Goal: Transaction & Acquisition: Book appointment/travel/reservation

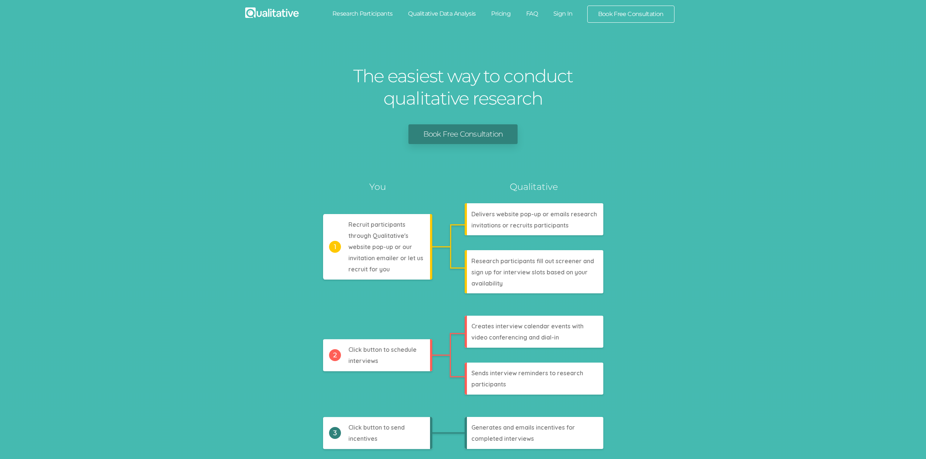
drag, startPoint x: 353, startPoint y: 14, endPoint x: 380, endPoint y: 15, distance: 26.9
click at [353, 13] on link "Research Participants" at bounding box center [362, 14] width 76 height 16
click at [427, 15] on link "Qualitative Data Analysis" at bounding box center [441, 14] width 83 height 16
click at [493, 15] on link "Pricing" at bounding box center [500, 14] width 35 height 16
click at [537, 12] on link "FAQ" at bounding box center [531, 14] width 27 height 16
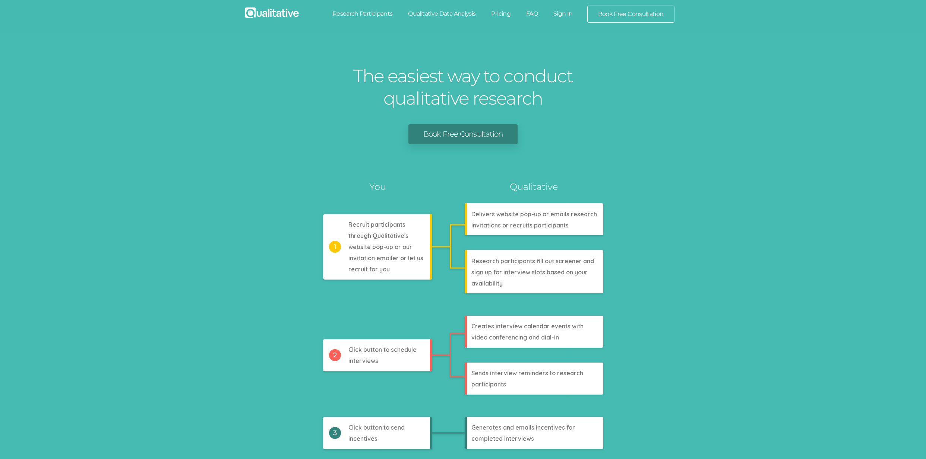
click at [564, 12] on link "Sign In" at bounding box center [562, 14] width 35 height 16
click at [607, 15] on link "Book Free Consultation" at bounding box center [631, 14] width 86 height 16
click at [218, 326] on div "Analyzes codes, themes, findings, and research question answers Generates trans…" at bounding box center [463, 361] width 900 height 361
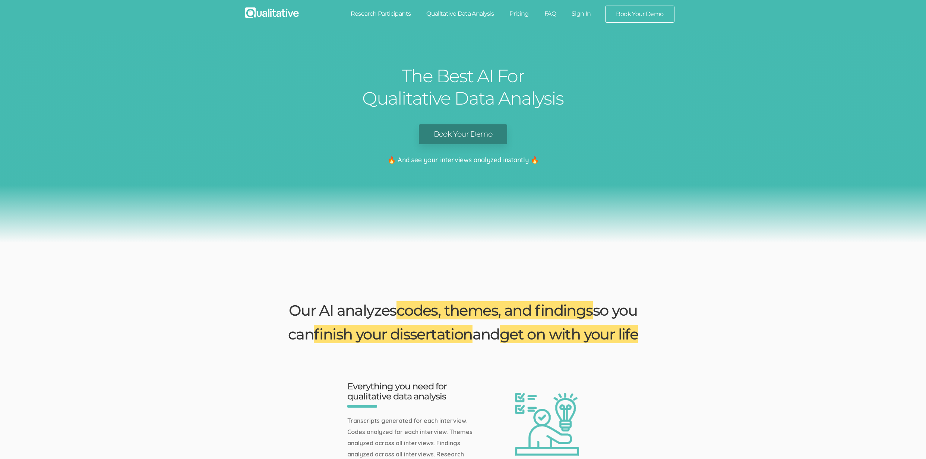
click at [450, 141] on link "Book Your Demo" at bounding box center [463, 134] width 88 height 20
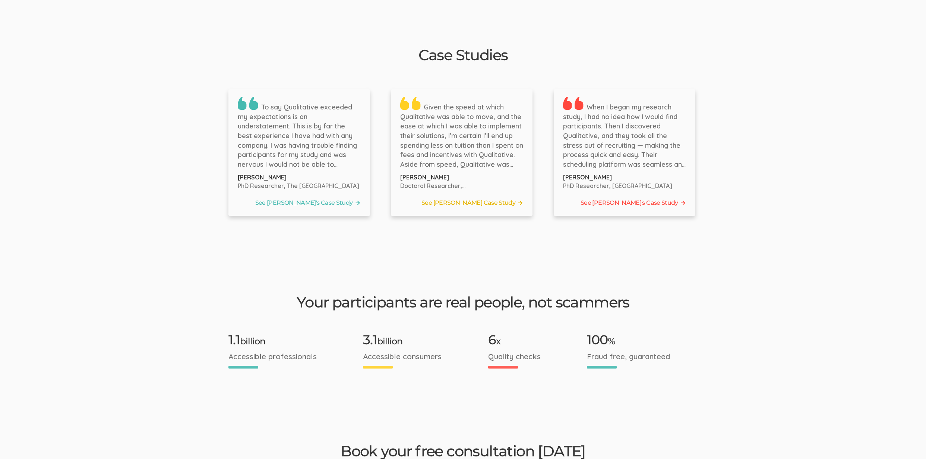
scroll to position [1199, 0]
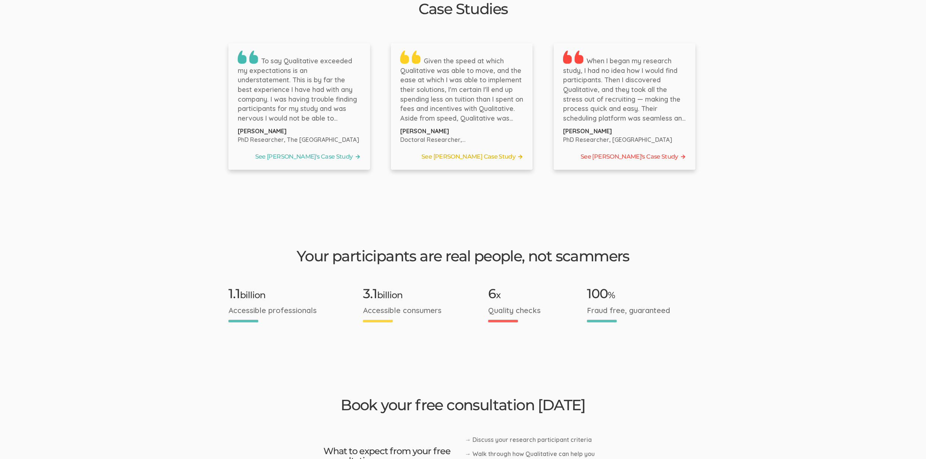
click at [308, 140] on div "To say Qualitative exceeded my expectations is an understatement. This is by fa…" at bounding box center [299, 106] width 142 height 127
click at [311, 151] on link "See Bernice's Case Study" at bounding box center [299, 156] width 123 height 11
click at [461, 151] on link "See Tyler's Case Study" at bounding box center [461, 156] width 123 height 11
click at [613, 151] on link "See Jennifer's Case Study" at bounding box center [624, 156] width 123 height 11
click at [185, 189] on ui-view "Research Participant Recruitment For Doctoral Researchers Book Free Consultatio…" at bounding box center [463, 132] width 926 height 2600
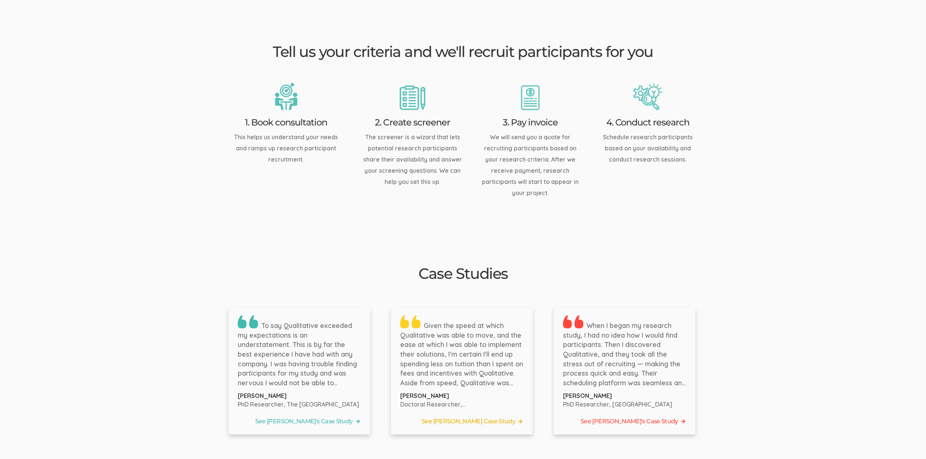
scroll to position [934, 0]
click at [458, 416] on link "See Tyler's Case Study" at bounding box center [461, 421] width 123 height 11
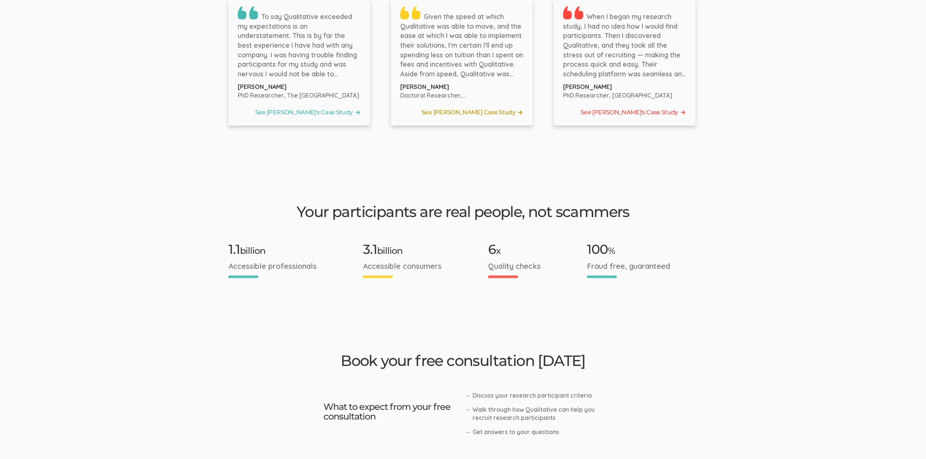
scroll to position [628, 0]
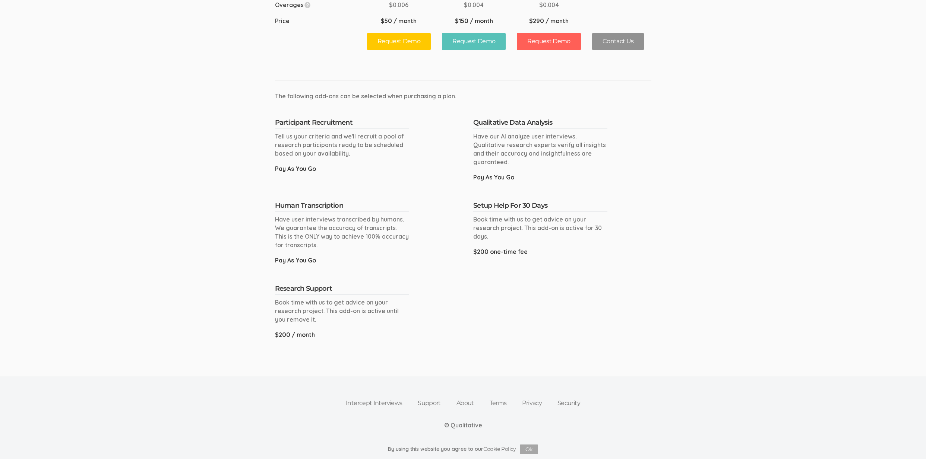
scroll to position [50, 0]
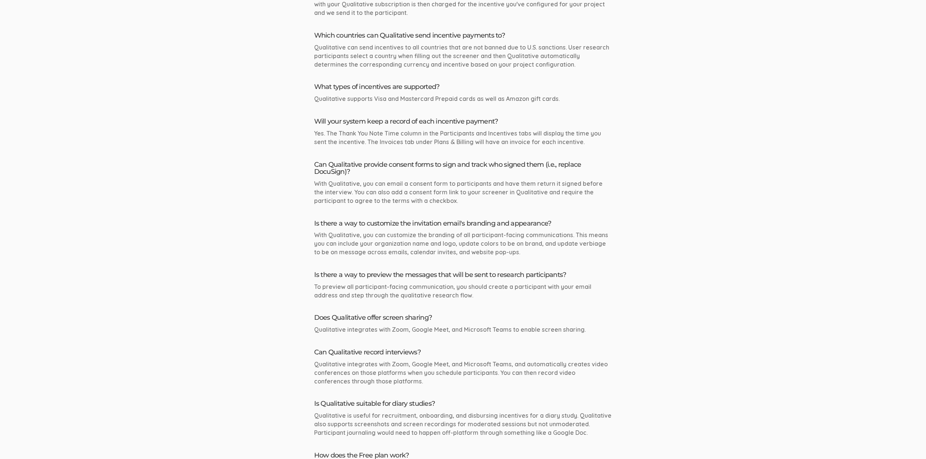
scroll to position [1103, 0]
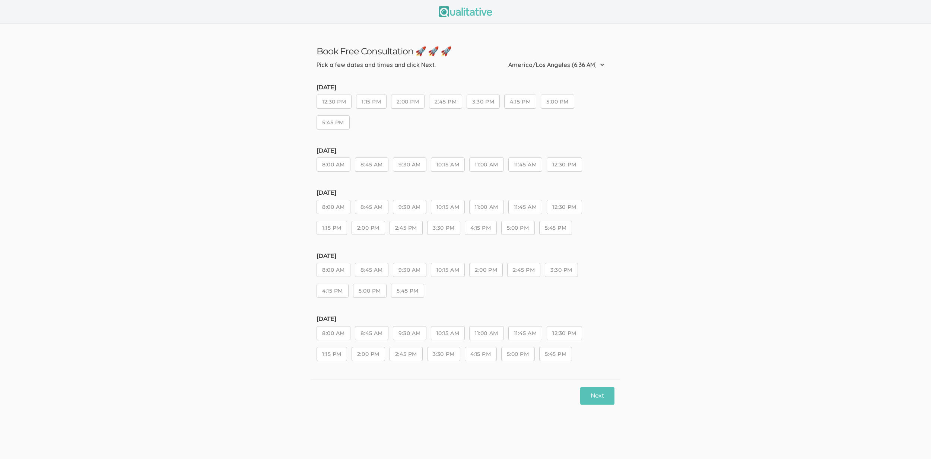
click at [395, 231] on button "2:45 PM" at bounding box center [406, 228] width 33 height 14
click at [449, 232] on button "3:30 PM" at bounding box center [443, 228] width 33 height 14
click at [585, 396] on button "Next" at bounding box center [597, 396] width 34 height 18
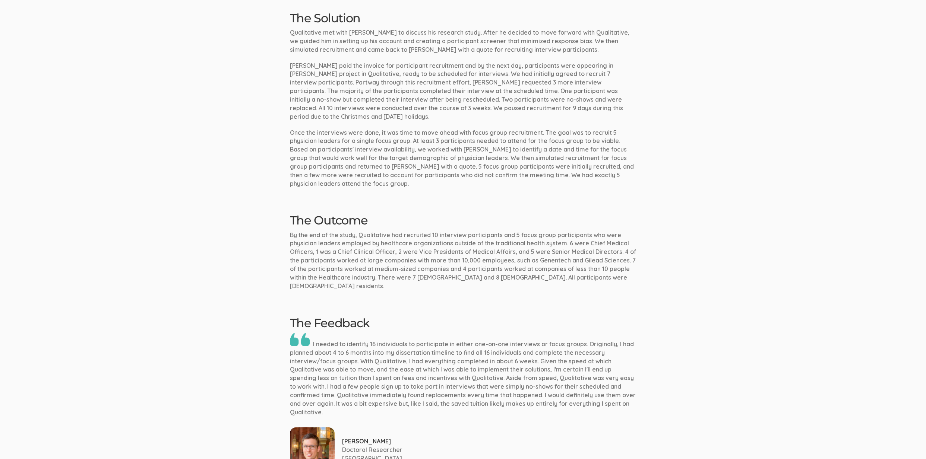
scroll to position [428, 0]
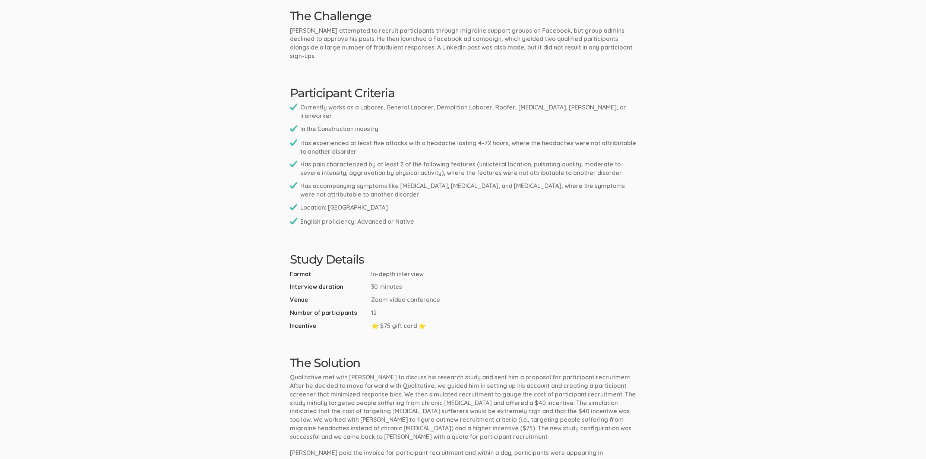
scroll to position [838, 0]
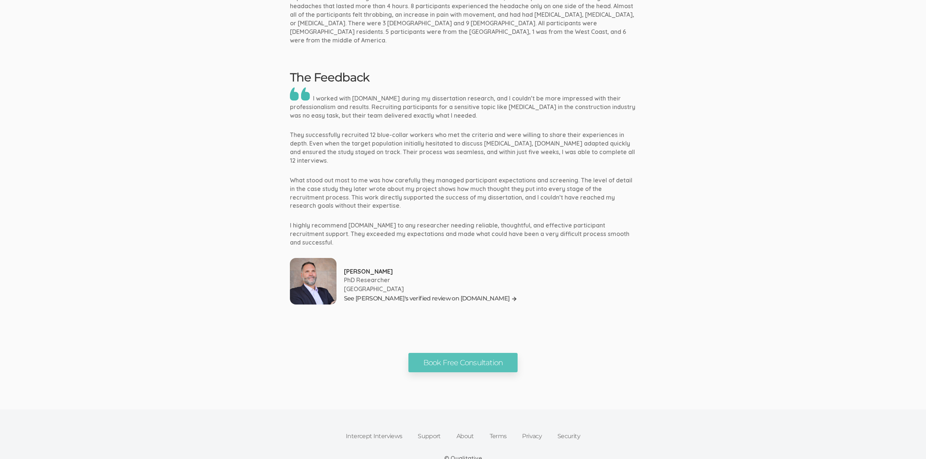
click at [416, 294] on link "See Brian's verified review on G2.com" at bounding box center [431, 299] width 174 height 11
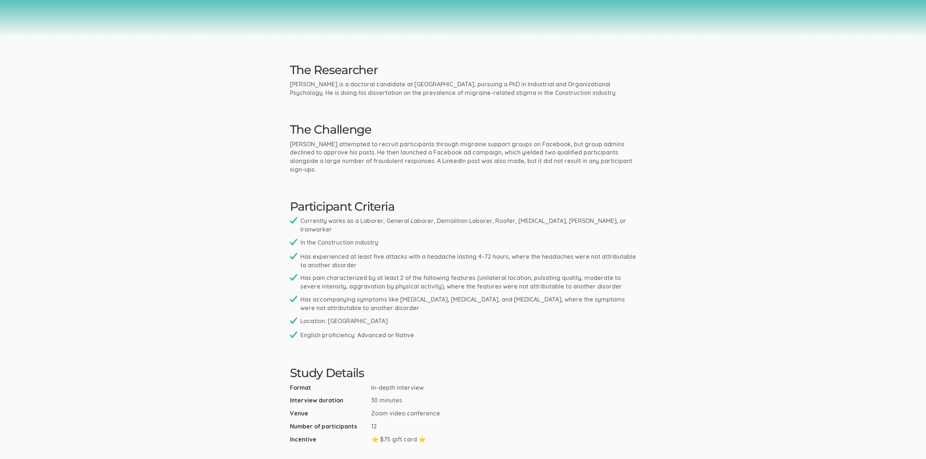
scroll to position [0, 0]
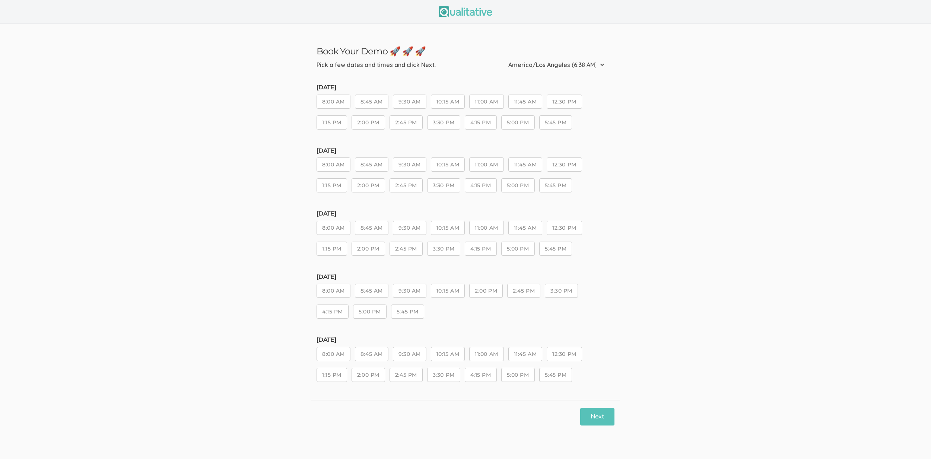
click at [485, 303] on div "Tuesday, Sep 02 8:00 AM 8:45 AM 9:30 AM 10:15 AM 2:00 PM 2:45 PM 3:30 PM 4:15 P…" at bounding box center [466, 300] width 298 height 52
click at [484, 295] on button "2:00 PM" at bounding box center [486, 291] width 34 height 14
click at [590, 411] on button "Next" at bounding box center [597, 417] width 34 height 18
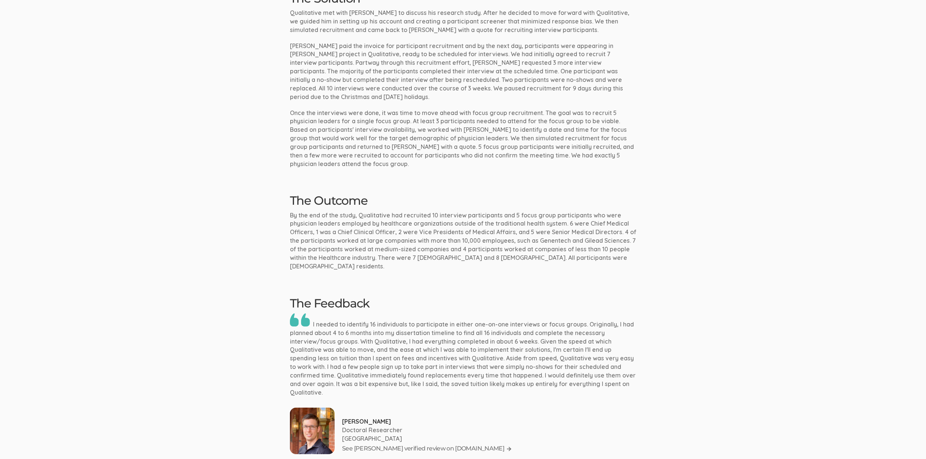
scroll to position [591, 0]
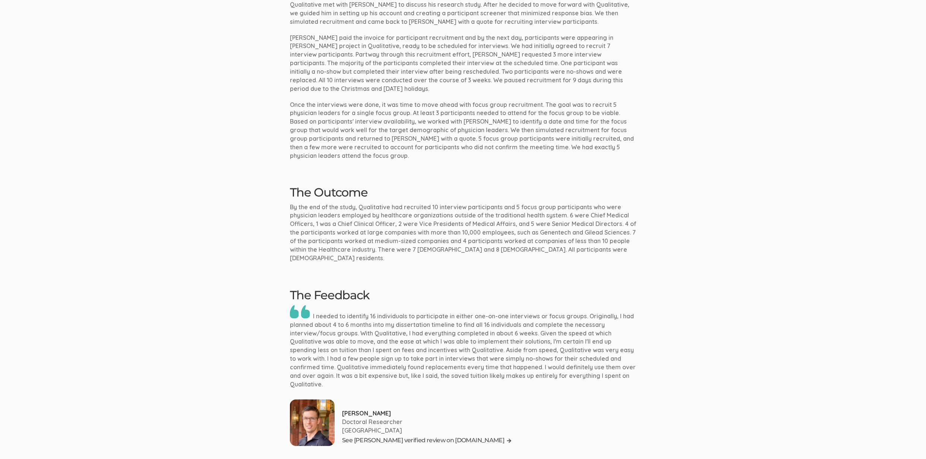
click at [402, 436] on link "See Tyler's verified review on G2.com" at bounding box center [427, 441] width 170 height 11
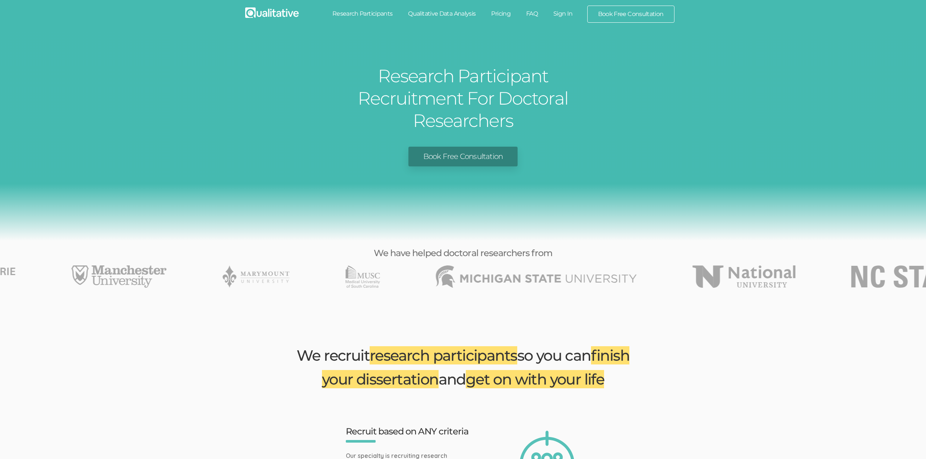
click at [248, 12] on img at bounding box center [272, 12] width 54 height 10
drag, startPoint x: 437, startPoint y: 13, endPoint x: 459, endPoint y: 15, distance: 21.3
click at [437, 13] on link "Qualitative Data Analysis" at bounding box center [441, 14] width 83 height 16
drag, startPoint x: 501, startPoint y: 13, endPoint x: 509, endPoint y: 13, distance: 7.5
click at [501, 13] on link "Pricing" at bounding box center [500, 14] width 35 height 16
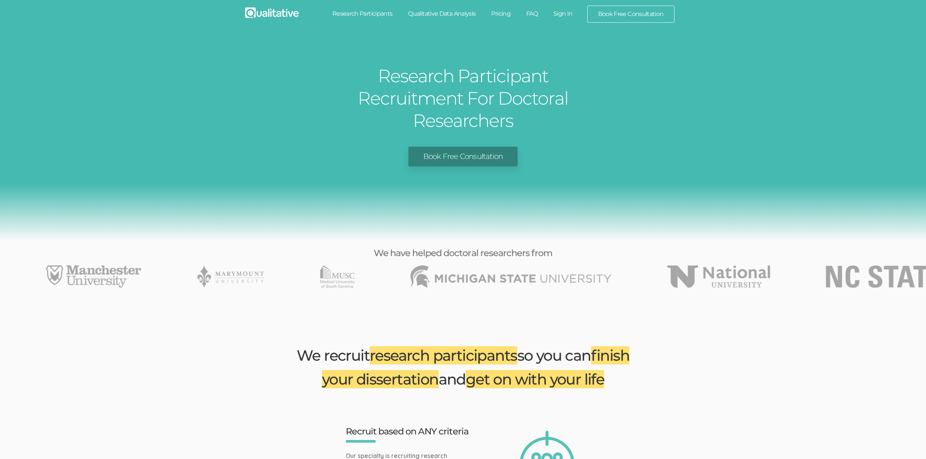
click at [532, 13] on link "FAQ" at bounding box center [531, 14] width 27 height 16
click at [566, 14] on link "Sign In" at bounding box center [562, 14] width 35 height 16
click at [609, 14] on link "Book Free Consultation" at bounding box center [631, 14] width 86 height 16
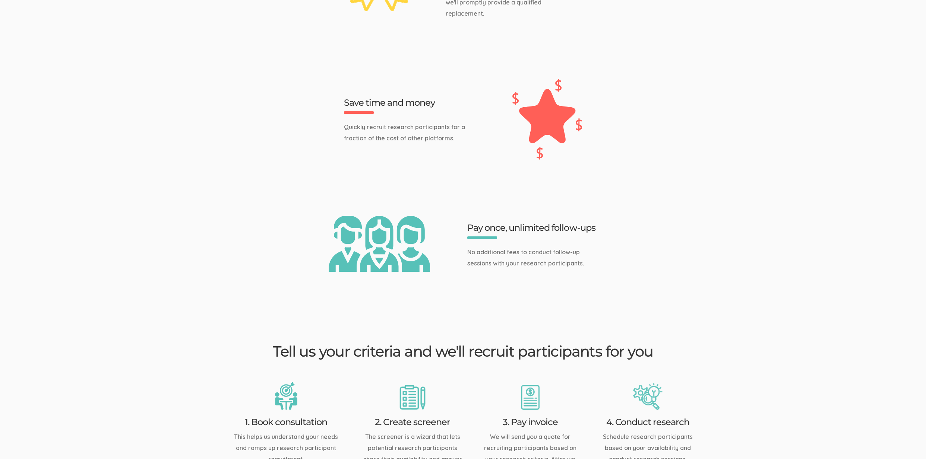
scroll to position [286, 0]
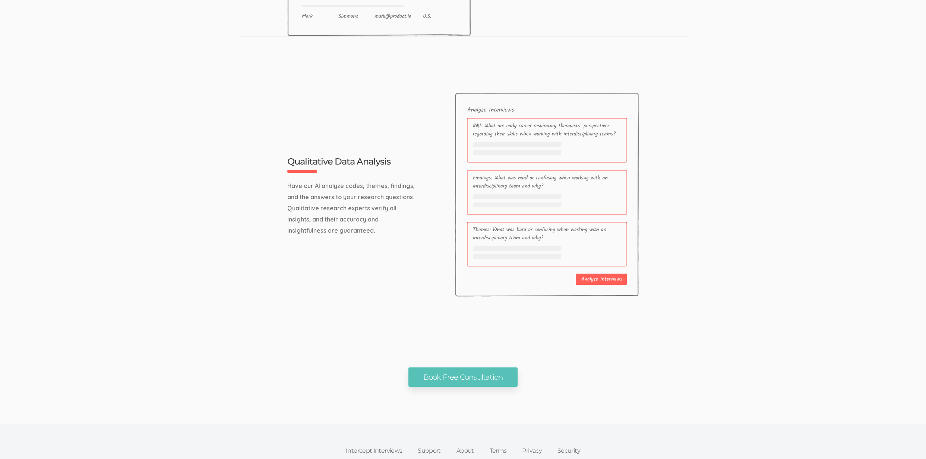
scroll to position [903, 0]
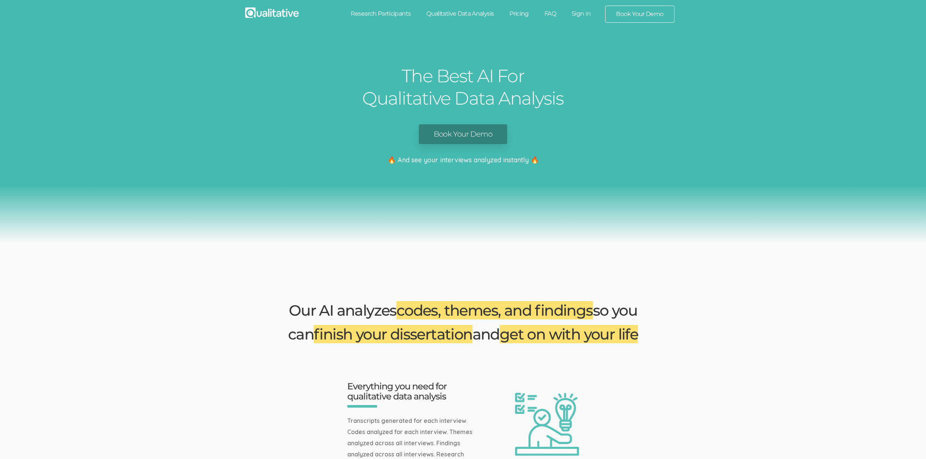
click at [466, 134] on link "Book Your Demo" at bounding box center [463, 134] width 88 height 20
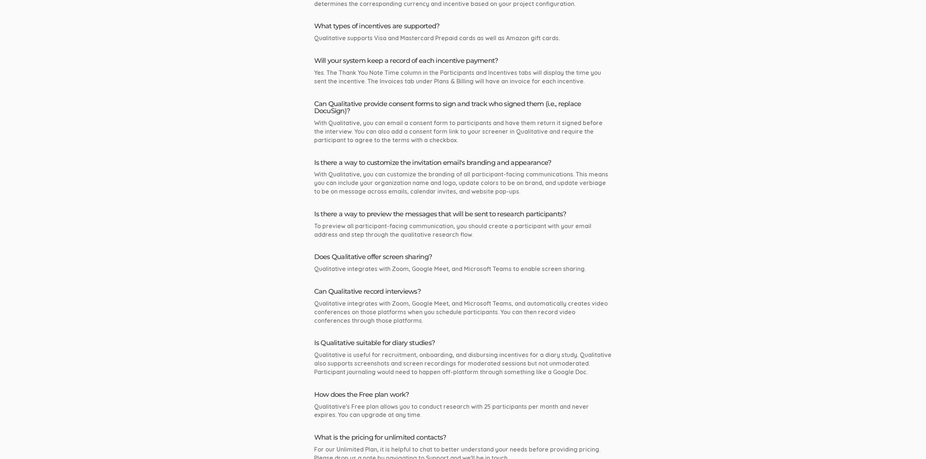
scroll to position [1271, 0]
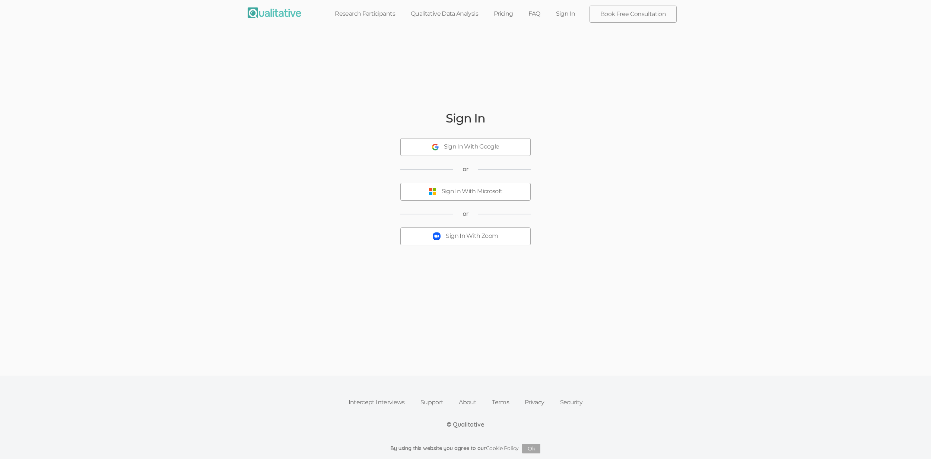
click at [393, 401] on link "Intercept Interviews" at bounding box center [377, 403] width 72 height 16
click at [425, 399] on link "Support" at bounding box center [432, 403] width 39 height 16
click at [462, 405] on link "About" at bounding box center [467, 403] width 33 height 16
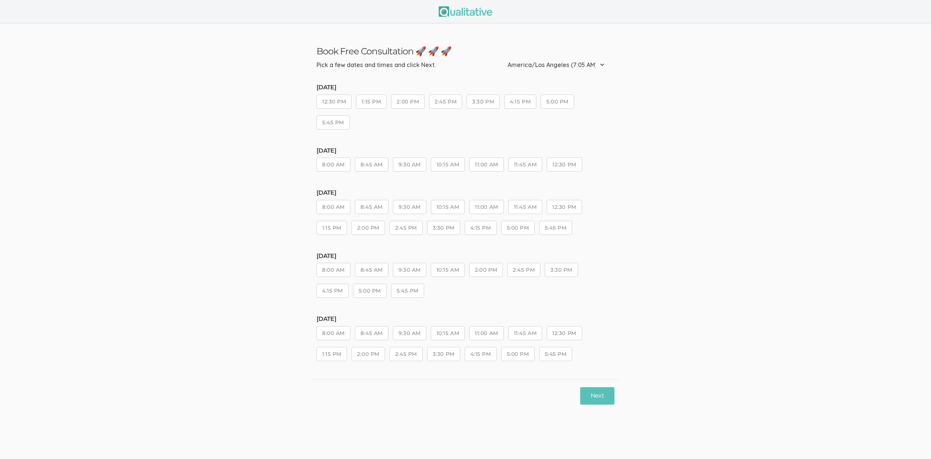
click at [411, 165] on button "9:30 AM" at bounding box center [410, 165] width 34 height 14
click at [443, 174] on div "Friday, Aug 29 8:00 AM 8:45 AM 9:30 AM 10:15 AM 11:00 AM 11:45 AM 12:30 PM" at bounding box center [466, 163] width 298 height 31
click at [443, 172] on button "10:15 AM" at bounding box center [448, 165] width 34 height 14
click at [601, 392] on button "Next" at bounding box center [597, 396] width 34 height 18
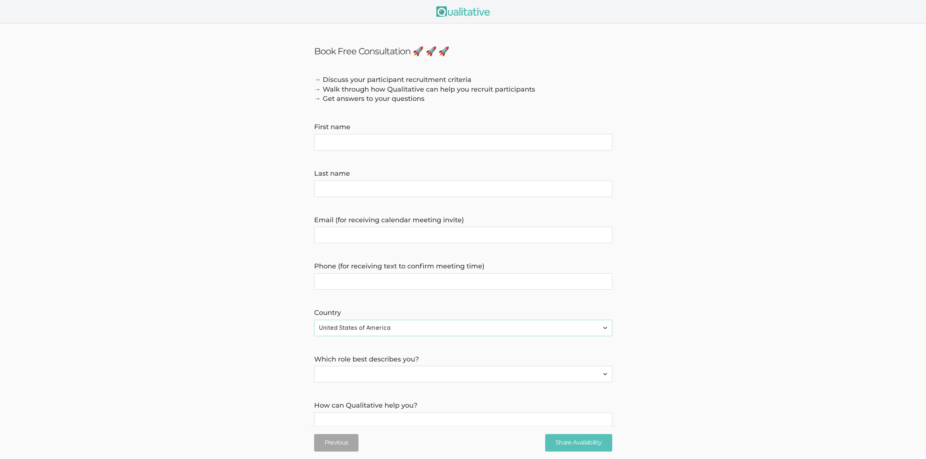
scroll to position [102, 0]
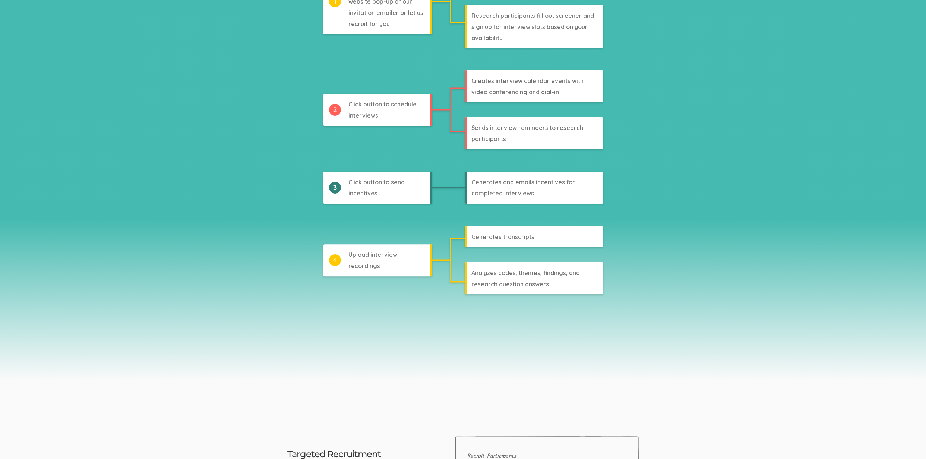
scroll to position [1387, 0]
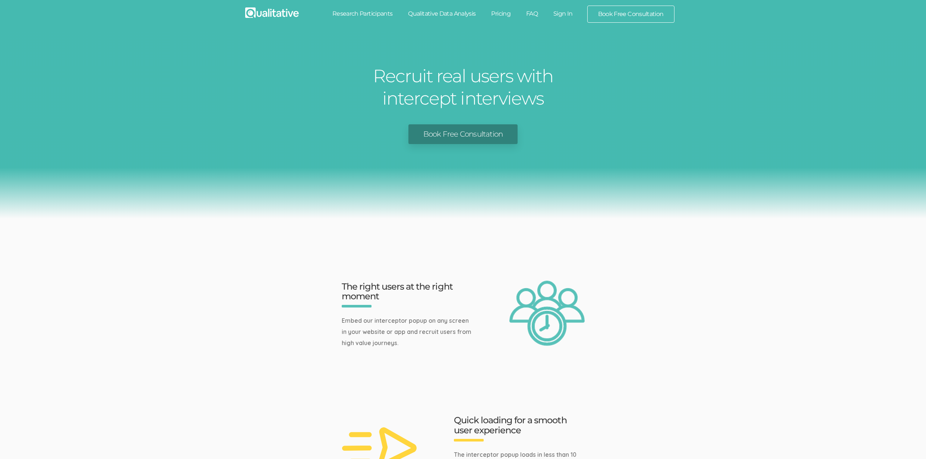
click at [434, 142] on link "Book Free Consultation" at bounding box center [462, 134] width 109 height 20
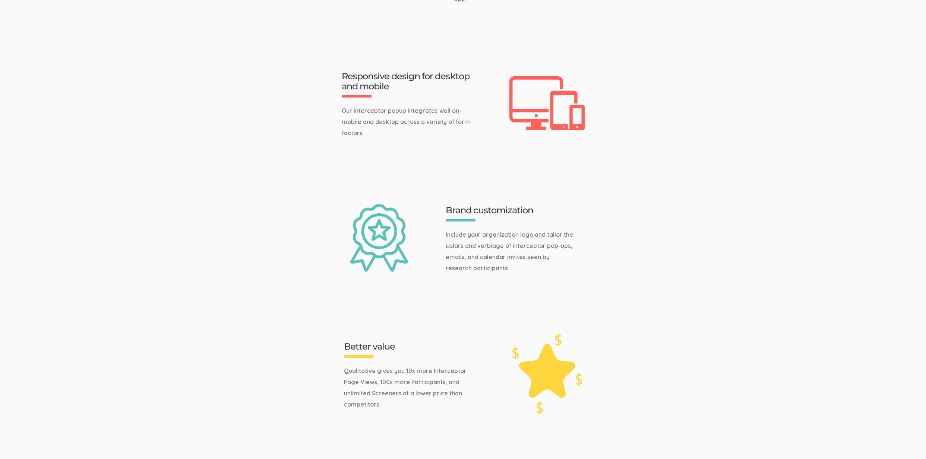
scroll to position [1120, 0]
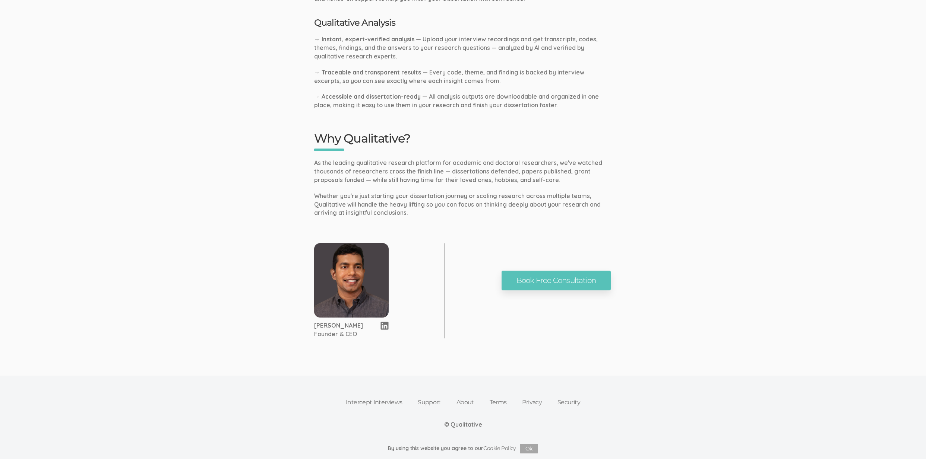
scroll to position [58, 0]
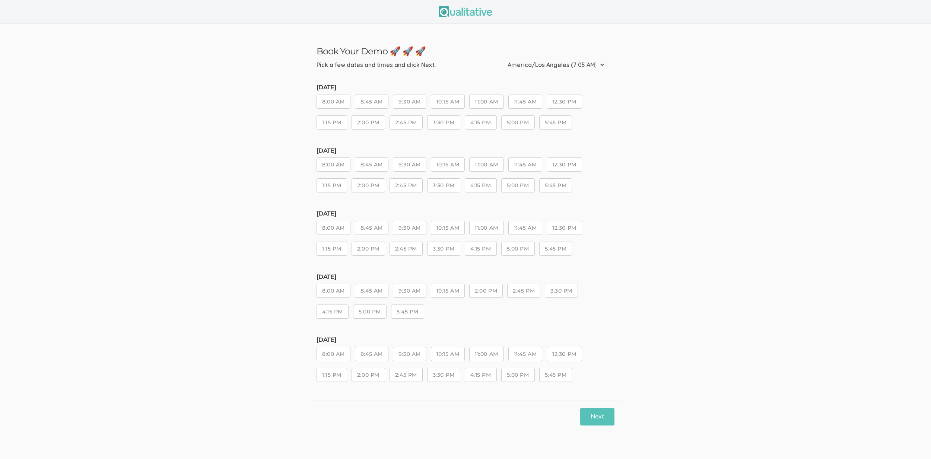
click at [485, 294] on button "2:00 PM" at bounding box center [486, 291] width 34 height 14
click at [530, 292] on button "2:45 PM" at bounding box center [523, 291] width 33 height 14
click at [593, 417] on button "Next" at bounding box center [597, 417] width 34 height 18
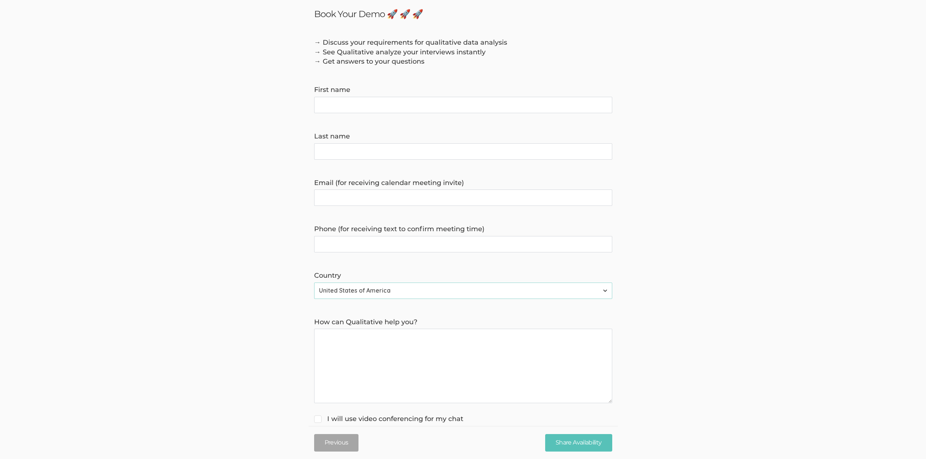
scroll to position [56, 0]
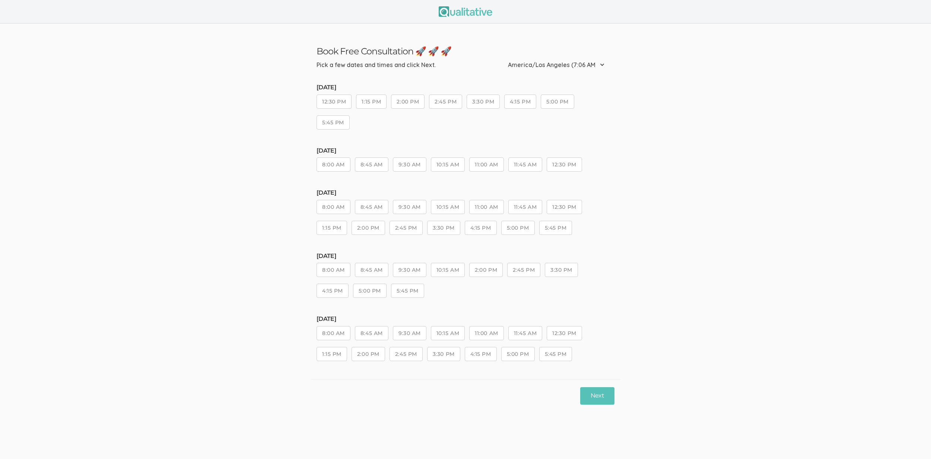
click at [410, 224] on button "2:45 PM" at bounding box center [406, 228] width 33 height 14
click at [452, 227] on button "3:30 PM" at bounding box center [443, 228] width 33 height 14
click at [597, 395] on button "Next" at bounding box center [597, 396] width 34 height 18
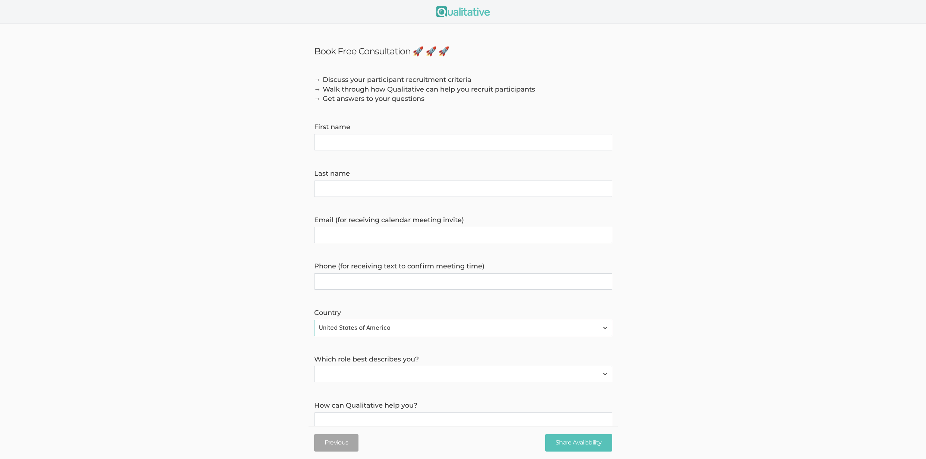
scroll to position [102, 0]
